Goal: Transaction & Acquisition: Purchase product/service

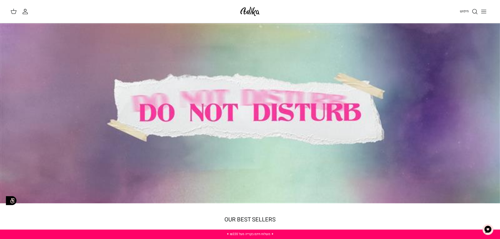
click at [247, 99] on div at bounding box center [250, 113] width 500 height 180
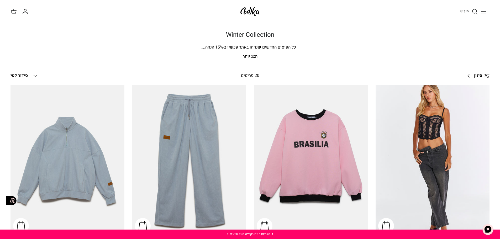
click at [486, 9] on icon "Toggle menu" at bounding box center [484, 11] width 6 height 6
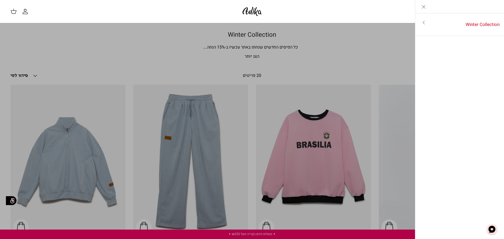
click at [421, 22] on icon "Toggle menu" at bounding box center [424, 22] width 6 height 6
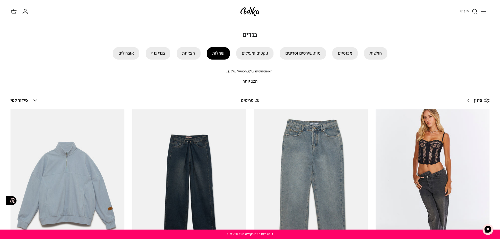
click at [216, 57] on link "שמלות" at bounding box center [218, 53] width 23 height 12
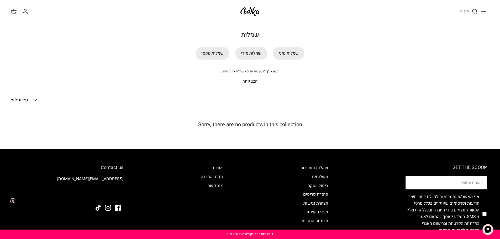
click at [245, 81] on p "הצג יותר" at bounding box center [250, 81] width 368 height 7
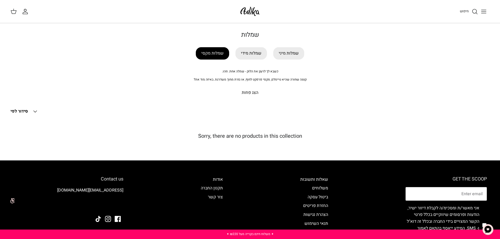
click at [220, 54] on link "שמלות מקסי" at bounding box center [212, 53] width 33 height 12
